Goal: Entertainment & Leisure: Browse casually

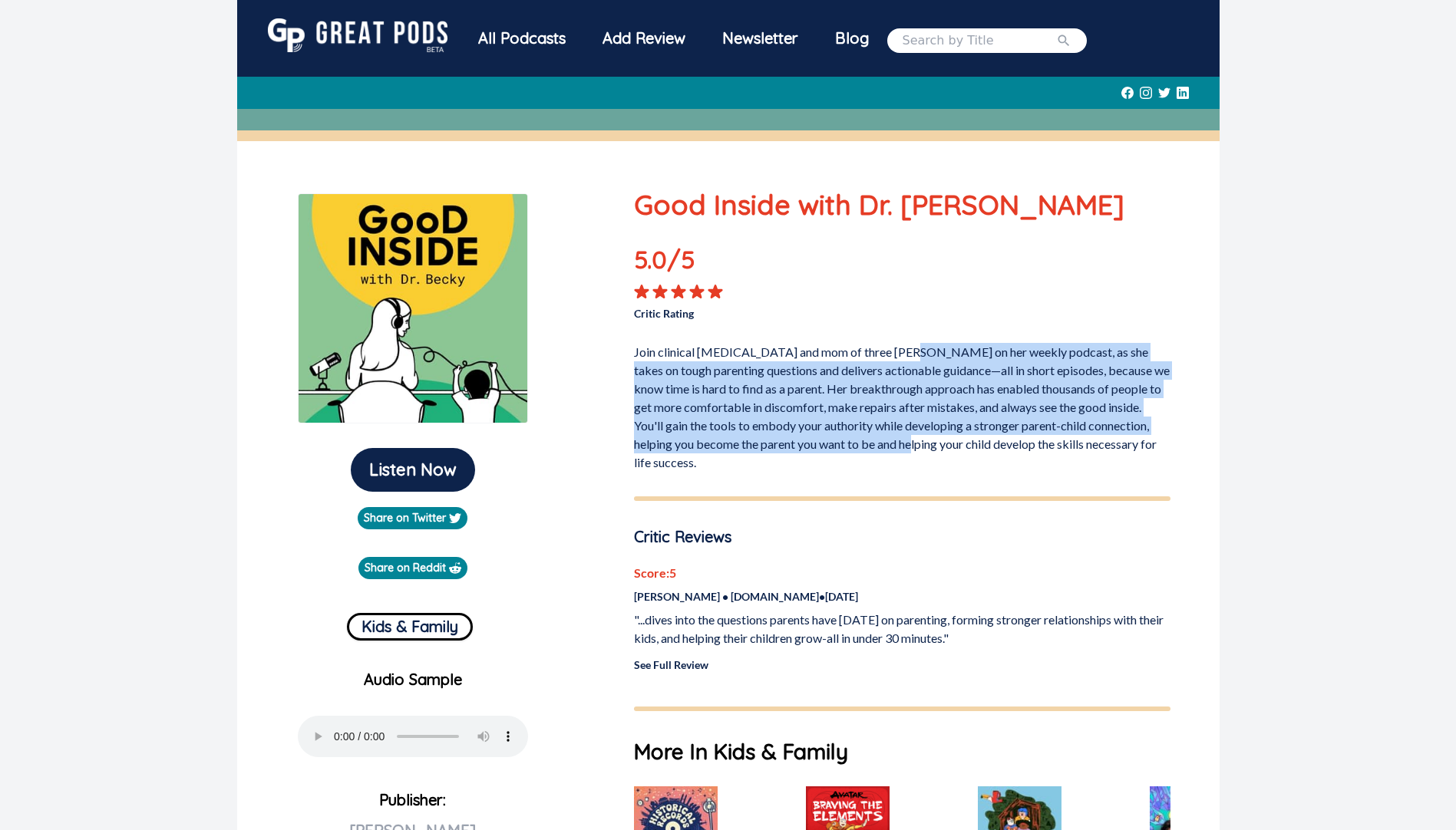
drag, startPoint x: 898, startPoint y: 350, endPoint x: 906, endPoint y: 448, distance: 98.3
click at [906, 448] on p "Join clinical [MEDICAL_DATA] and mom of three [PERSON_NAME] on her weekly podca…" at bounding box center [902, 404] width 536 height 135
drag, startPoint x: 787, startPoint y: 346, endPoint x: 915, endPoint y: 443, distance: 160.6
click at [915, 443] on p "Join clinical [MEDICAL_DATA] and mom of three [PERSON_NAME] on her weekly podca…" at bounding box center [902, 404] width 536 height 135
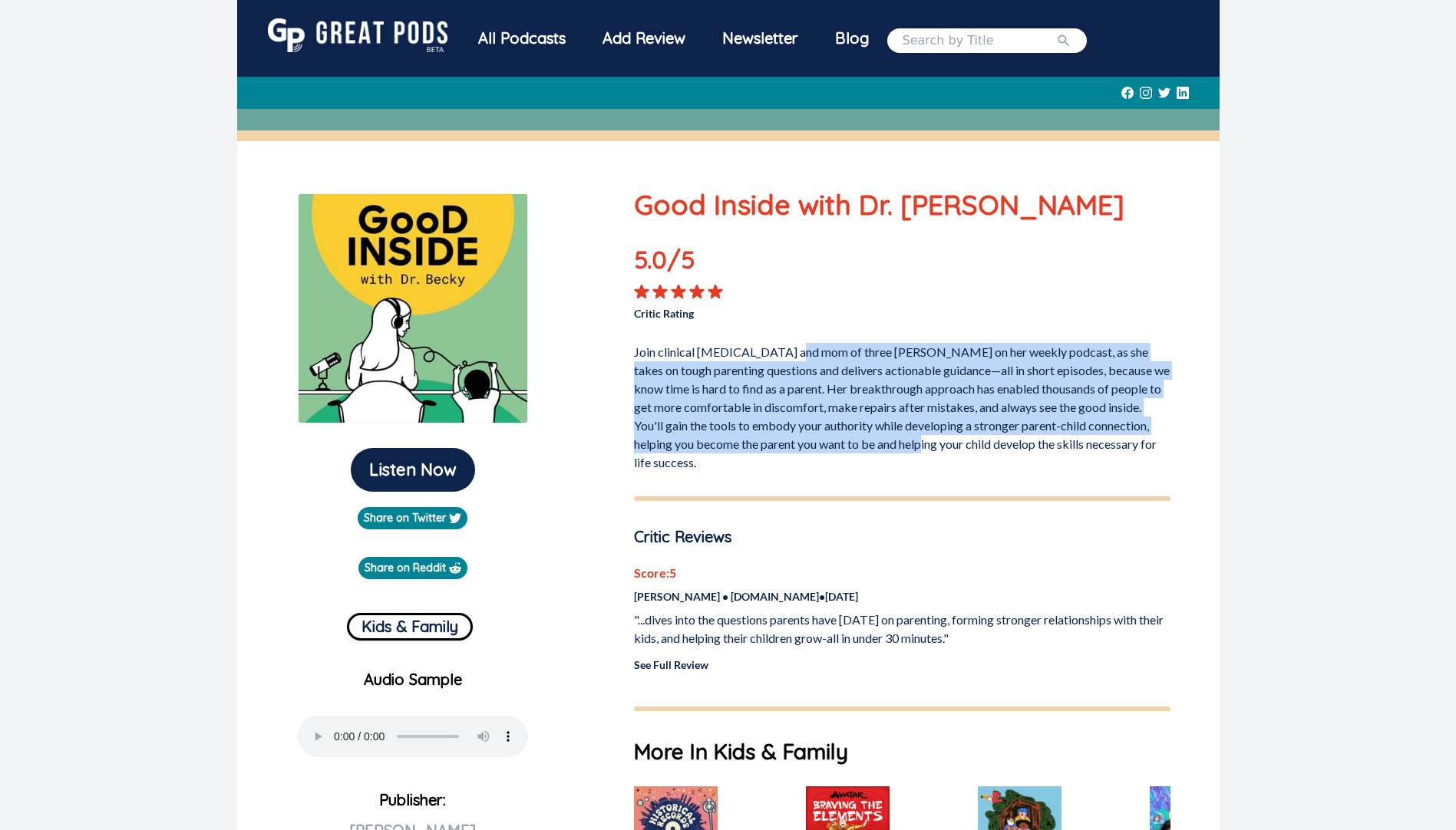
drag, startPoint x: 915, startPoint y: 443, endPoint x: 913, endPoint y: 430, distance: 13.2
click at [915, 443] on p "Join clinical [MEDICAL_DATA] and mom of three [PERSON_NAME] on her weekly podca…" at bounding box center [902, 404] width 536 height 135
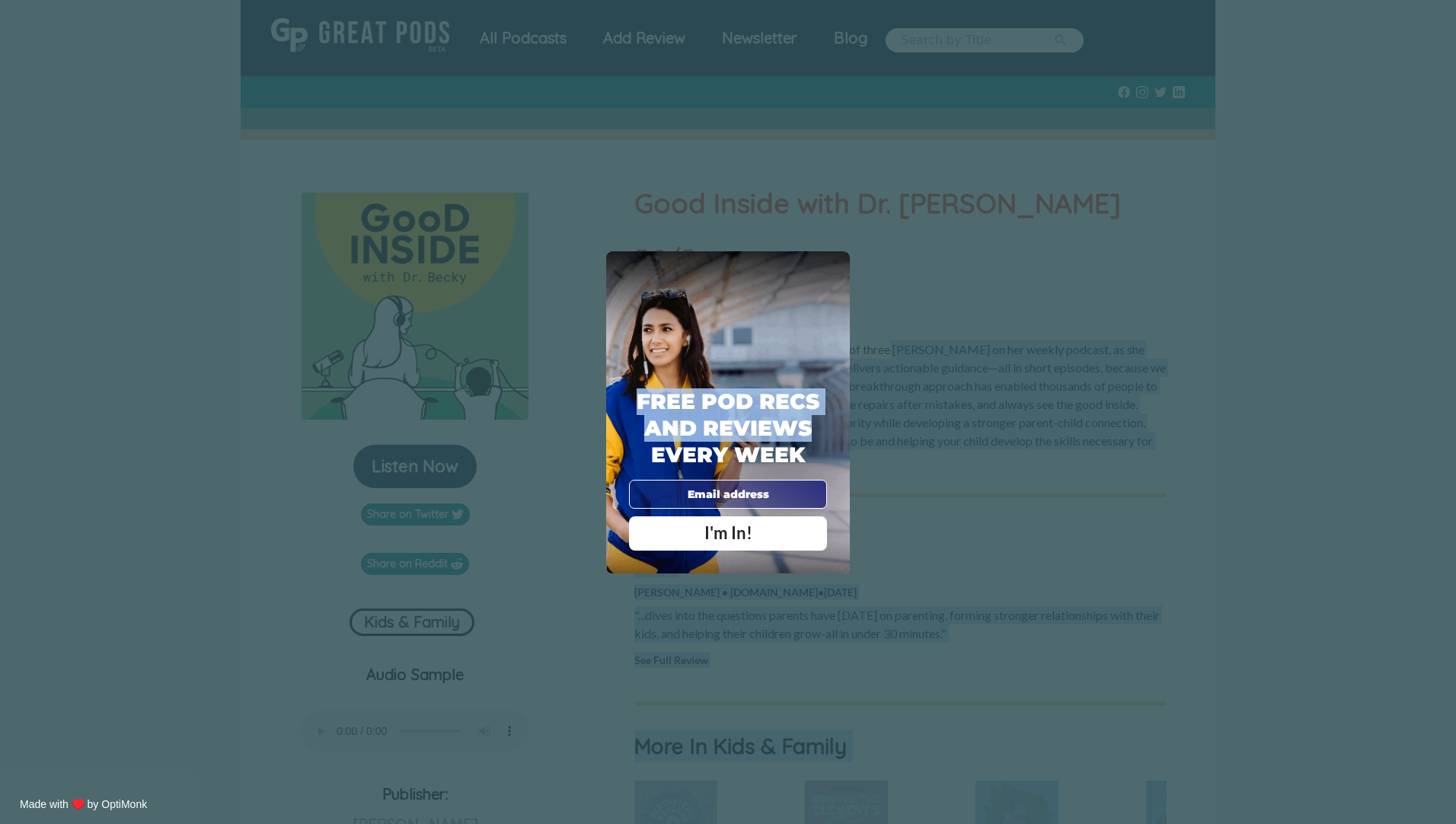
drag, startPoint x: 867, startPoint y: 341, endPoint x: 873, endPoint y: 440, distance: 99.2
click at [873, 440] on div "X Free Pod Recs and Reviews every week I'm In! X Thanks Poddy People! See you T…" at bounding box center [728, 412] width 1456 height 824
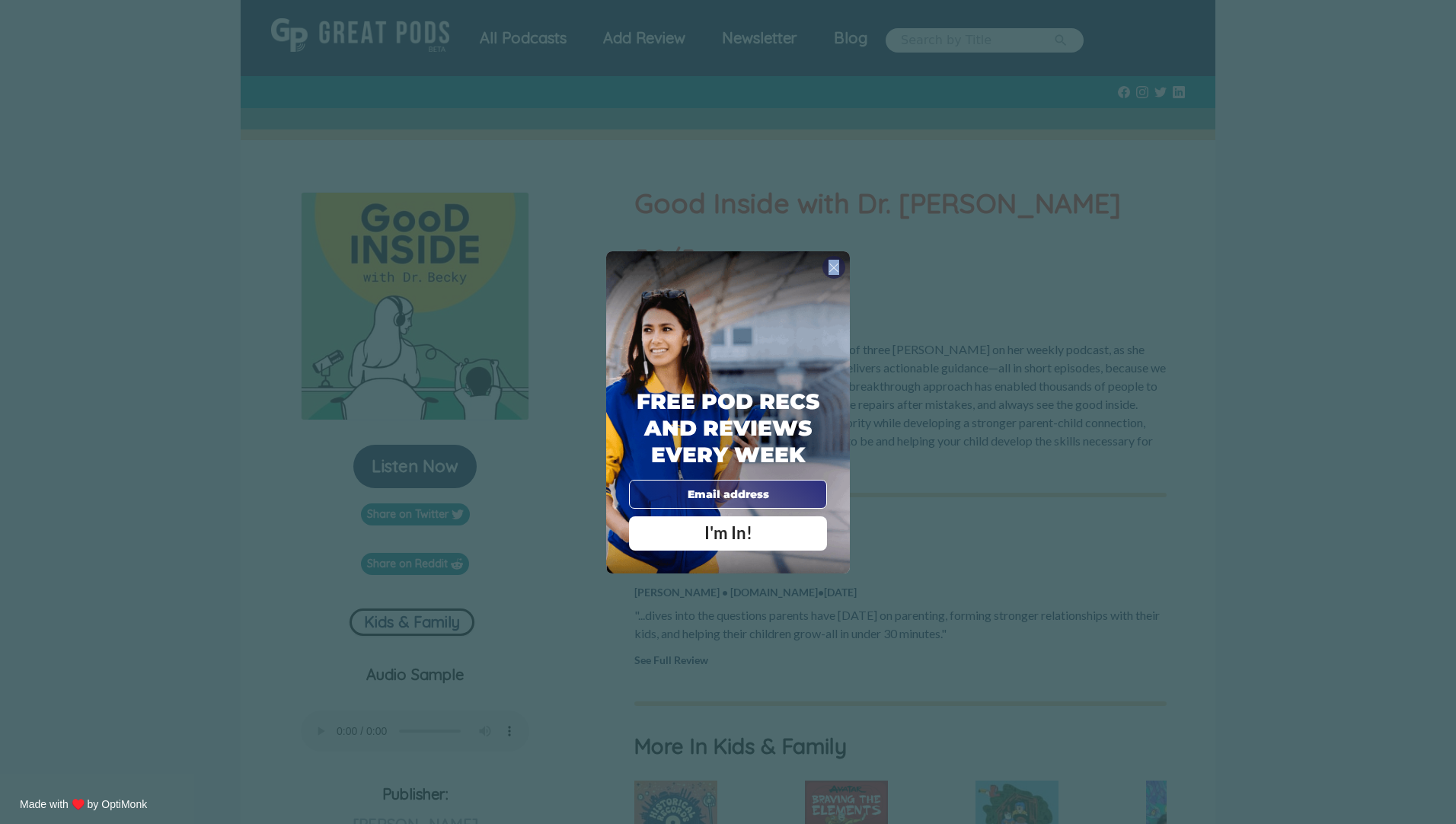
click at [835, 272] on span "X" at bounding box center [834, 267] width 11 height 15
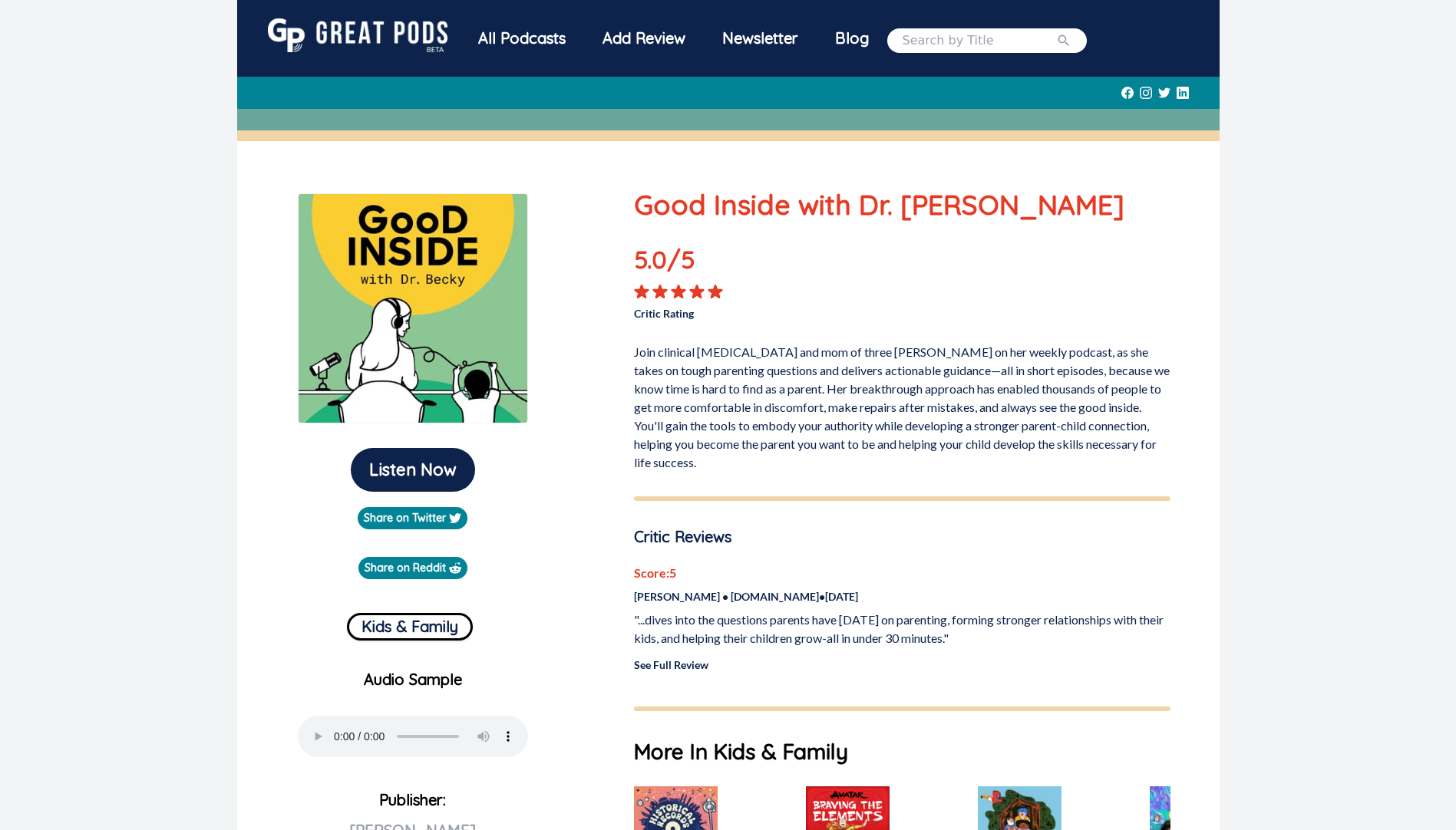
drag, startPoint x: 869, startPoint y: 335, endPoint x: 927, endPoint y: 457, distance: 135.1
click at [927, 457] on div "Good Inside with Dr. [PERSON_NAME] 5.0 /5 Critic Rating Join clinical [MEDICAL_…" at bounding box center [902, 328] width 536 height 288
click at [926, 457] on p "Join clinical [MEDICAL_DATA] and mom of three [PERSON_NAME] on her weekly podca…" at bounding box center [902, 404] width 536 height 135
